Goal: Task Accomplishment & Management: Complete application form

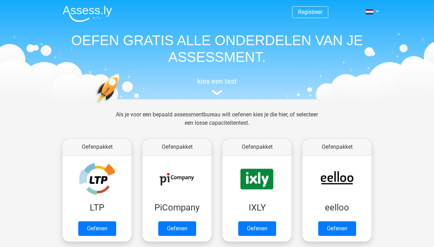
scroll to position [71, 0]
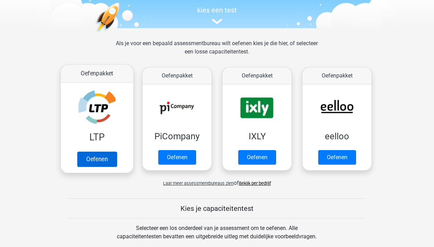
click at [84, 152] on link "Oefenen" at bounding box center [97, 159] width 40 height 15
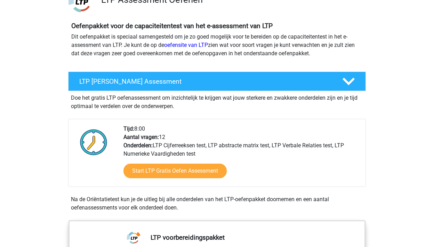
scroll to position [65, 0]
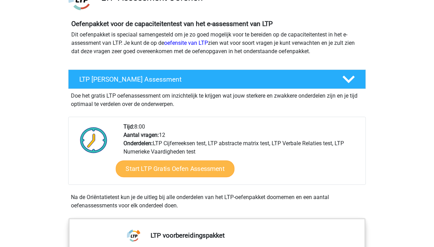
click at [164, 163] on link "Start LTP Gratis Oefen Assessment" at bounding box center [175, 169] width 119 height 17
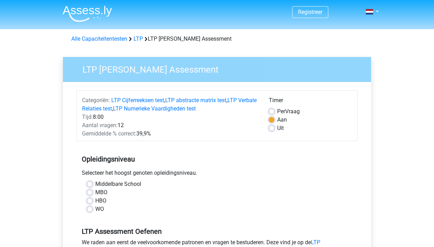
click at [95, 211] on label "WO" at bounding box center [99, 209] width 9 height 8
click at [90, 211] on input "WO" at bounding box center [90, 208] width 6 height 7
radio input "true"
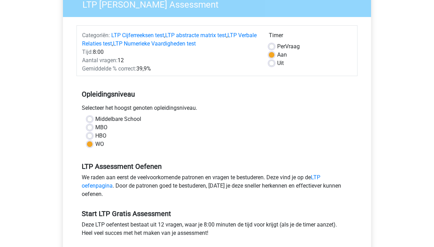
scroll to position [93, 0]
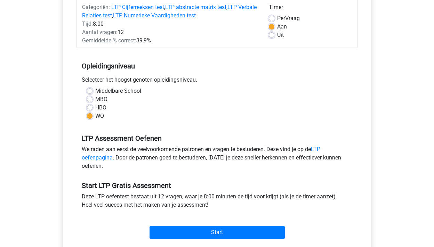
click at [161, 225] on div "Start" at bounding box center [216, 227] width 281 height 24
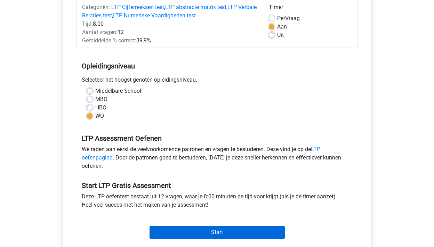
click at [161, 230] on input "Start" at bounding box center [216, 232] width 135 height 13
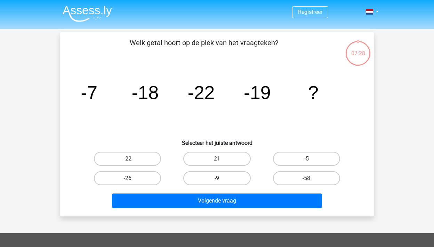
click at [232, 172] on label "-9" at bounding box center [216, 178] width 67 height 14
click at [221, 178] on input "-9" at bounding box center [219, 180] width 5 height 5
radio input "true"
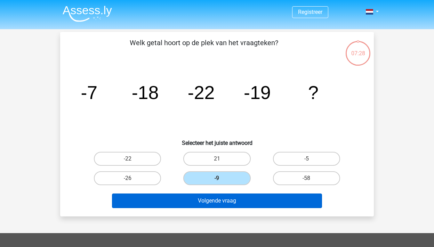
click at [228, 199] on button "Volgende vraag" at bounding box center [217, 201] width 210 height 15
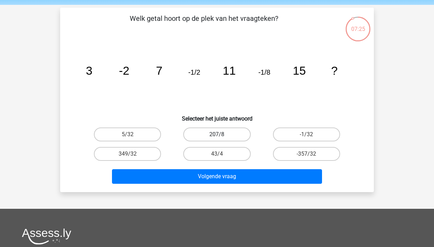
scroll to position [24, 0]
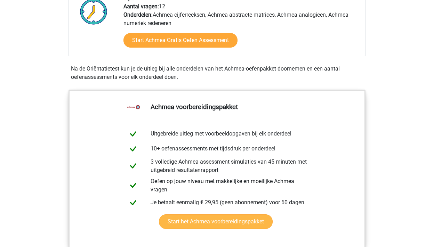
scroll to position [195, 0]
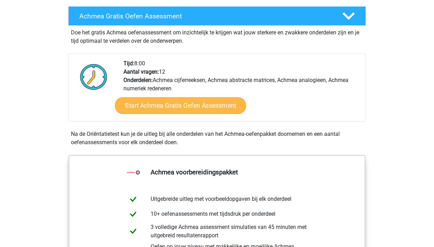
click at [156, 114] on link "Start Achmea Gratis Oefen Assessment" at bounding box center [180, 105] width 131 height 17
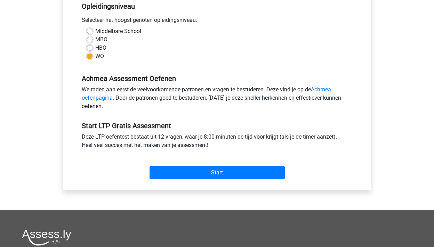
scroll to position [196, 0]
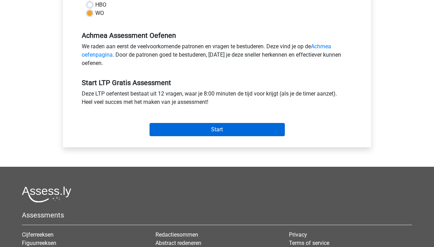
click at [164, 128] on input "Start" at bounding box center [216, 129] width 135 height 13
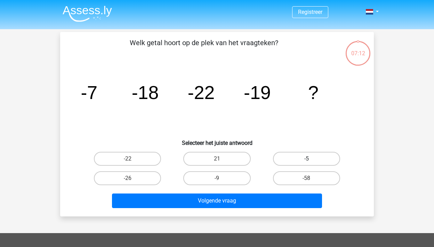
click at [289, 157] on label "-5" at bounding box center [306, 159] width 67 height 14
click at [306, 159] on input "-5" at bounding box center [308, 161] width 5 height 5
radio input "true"
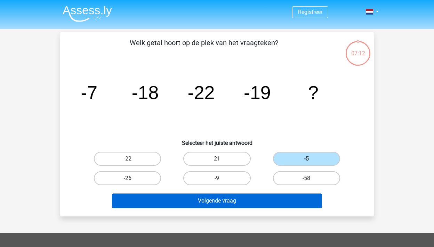
click at [257, 205] on button "Volgende vraag" at bounding box center [217, 201] width 210 height 15
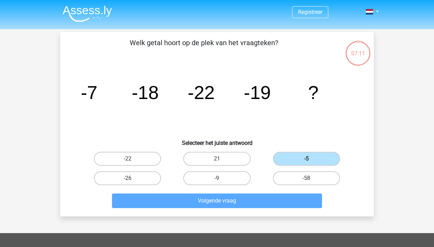
scroll to position [32, 0]
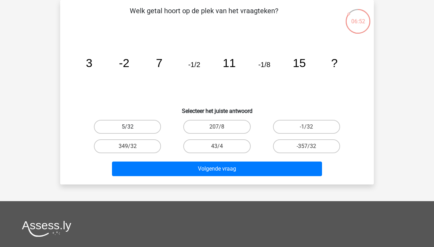
click at [117, 128] on label "5/32" at bounding box center [127, 127] width 67 height 14
click at [128, 128] on input "5/32" at bounding box center [130, 129] width 5 height 5
radio input "true"
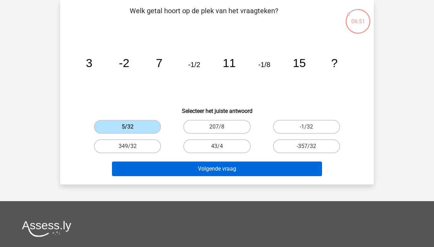
click at [146, 168] on button "Volgende vraag" at bounding box center [217, 169] width 210 height 15
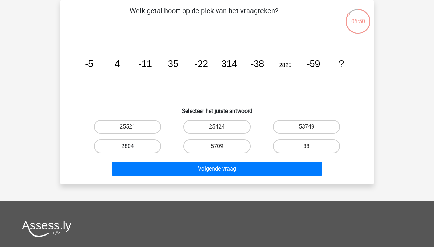
click at [144, 146] on label "2804" at bounding box center [127, 146] width 67 height 14
click at [132, 146] on input "2804" at bounding box center [130, 148] width 5 height 5
radio input "true"
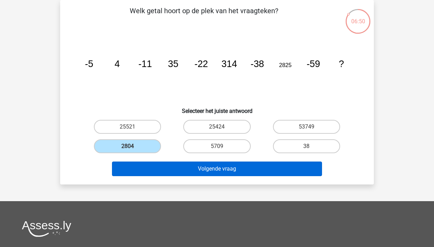
click at [147, 165] on button "Volgende vraag" at bounding box center [217, 169] width 210 height 15
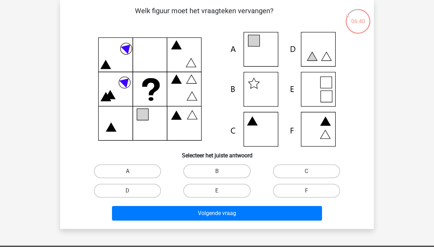
click at [141, 168] on label "A" at bounding box center [127, 171] width 67 height 14
click at [132, 171] on input "A" at bounding box center [130, 173] width 5 height 5
radio input "true"
click at [141, 205] on div "Volgende vraag" at bounding box center [216, 212] width 291 height 23
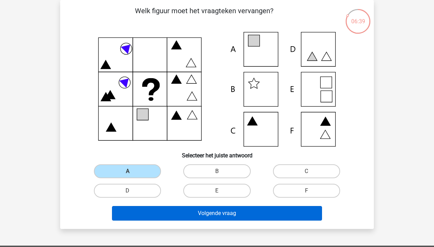
click at [139, 211] on button "Volgende vraag" at bounding box center [217, 213] width 210 height 15
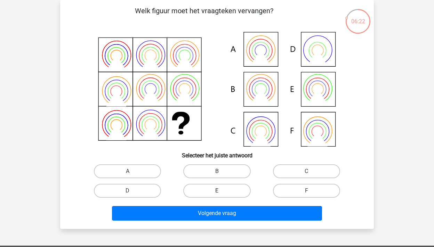
click at [209, 191] on label "E" at bounding box center [216, 191] width 67 height 14
click at [217, 191] on input "E" at bounding box center [219, 193] width 5 height 5
radio input "true"
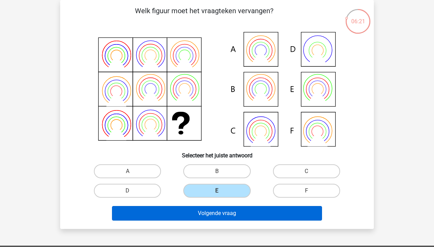
click at [209, 210] on button "Volgende vraag" at bounding box center [217, 213] width 210 height 15
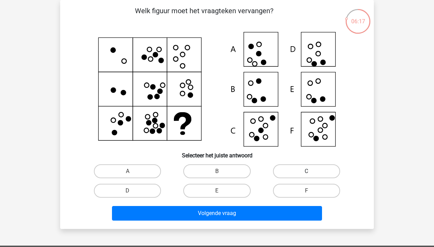
click at [294, 172] on label "C" at bounding box center [306, 171] width 67 height 14
click at [306, 172] on input "C" at bounding box center [308, 173] width 5 height 5
radio input "true"
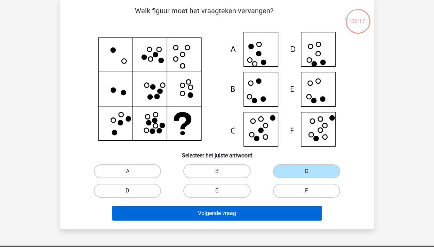
click at [271, 211] on button "Volgende vraag" at bounding box center [217, 213] width 210 height 15
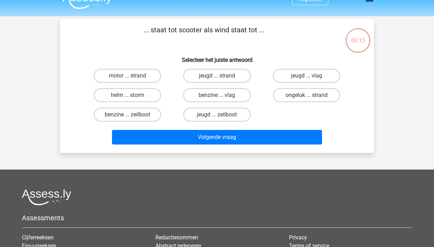
scroll to position [13, 0]
click at [151, 99] on label "helm ... storm" at bounding box center [127, 95] width 67 height 14
click at [132, 99] on input "helm ... storm" at bounding box center [130, 97] width 5 height 5
radio input "true"
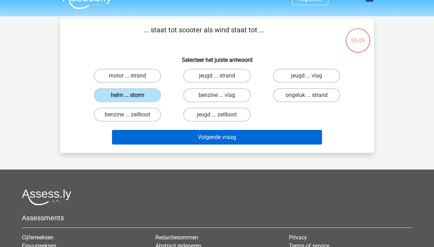
click at [147, 137] on button "Volgende vraag" at bounding box center [217, 137] width 210 height 15
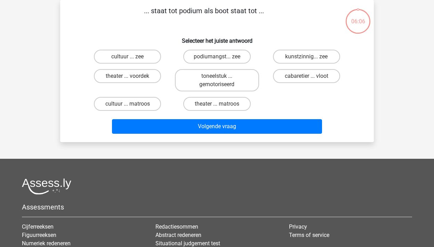
scroll to position [8, 0]
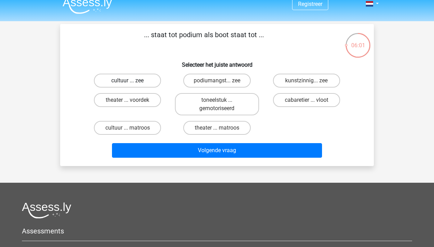
click at [151, 81] on label "cultuur ... zee" at bounding box center [127, 81] width 67 height 14
click at [132, 81] on input "cultuur ... zee" at bounding box center [130, 83] width 5 height 5
radio input "true"
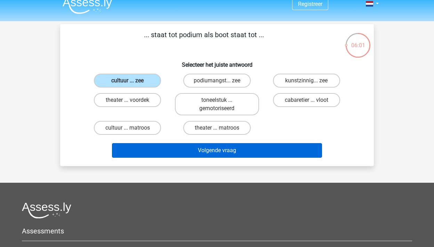
click at [144, 145] on button "Volgende vraag" at bounding box center [217, 150] width 210 height 15
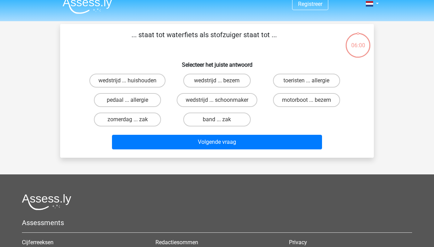
scroll to position [32, 0]
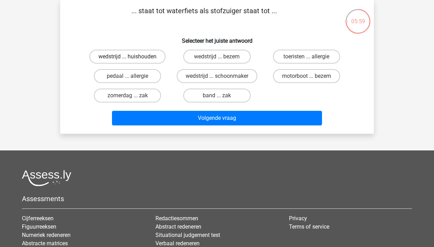
click at [146, 59] on label "wedstrijd ... huishouden" at bounding box center [127, 57] width 76 height 14
click at [132, 59] on input "wedstrijd ... huishouden" at bounding box center [130, 59] width 5 height 5
radio input "true"
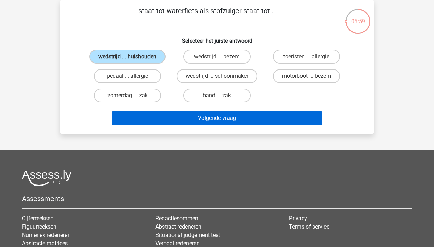
click at [145, 126] on button "Volgende vraag" at bounding box center [217, 118] width 210 height 15
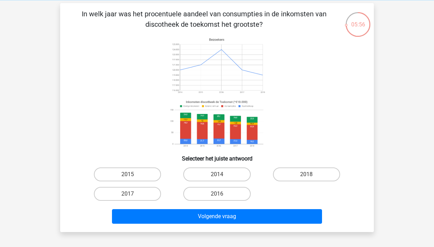
scroll to position [29, 0]
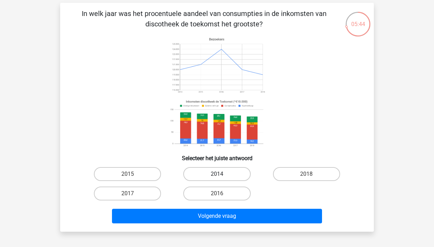
click at [200, 177] on label "2014" at bounding box center [216, 174] width 67 height 14
click at [217, 177] on input "2014" at bounding box center [219, 176] width 5 height 5
radio input "true"
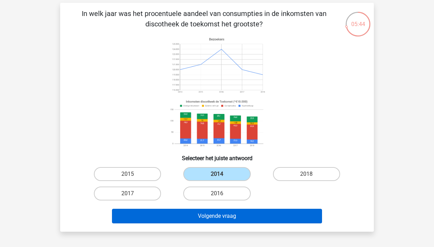
click at [185, 217] on button "Volgende vraag" at bounding box center [217, 216] width 210 height 15
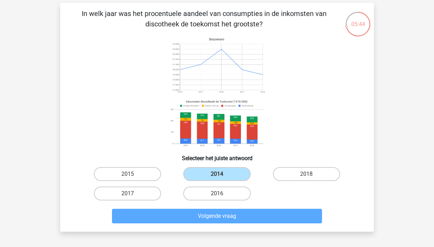
scroll to position [32, 0]
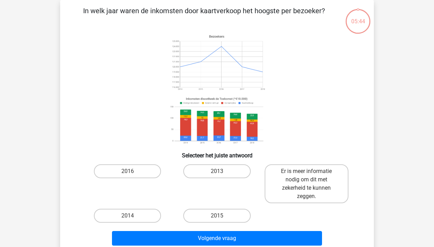
drag, startPoint x: 200, startPoint y: 171, endPoint x: 199, endPoint y: 189, distance: 17.8
click at [200, 171] on label "2013" at bounding box center [216, 171] width 67 height 14
click at [217, 171] on input "2013" at bounding box center [219, 173] width 5 height 5
radio input "true"
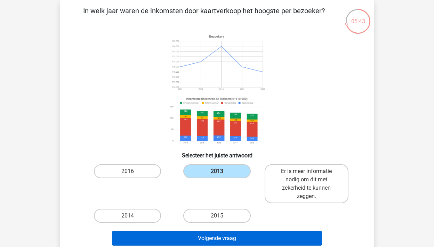
click at [191, 239] on button "Volgende vraag" at bounding box center [217, 238] width 210 height 15
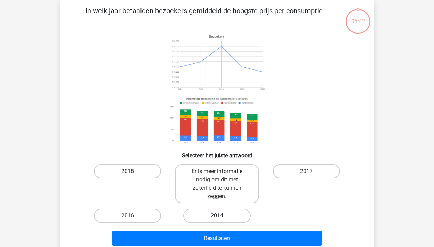
click at [192, 212] on label "2014" at bounding box center [216, 216] width 67 height 14
click at [217, 216] on input "2014" at bounding box center [219, 218] width 5 height 5
radio input "true"
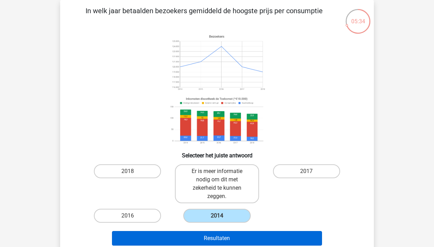
click at [173, 236] on button "Resultaten" at bounding box center [217, 238] width 210 height 15
